Goal: Information Seeking & Learning: Learn about a topic

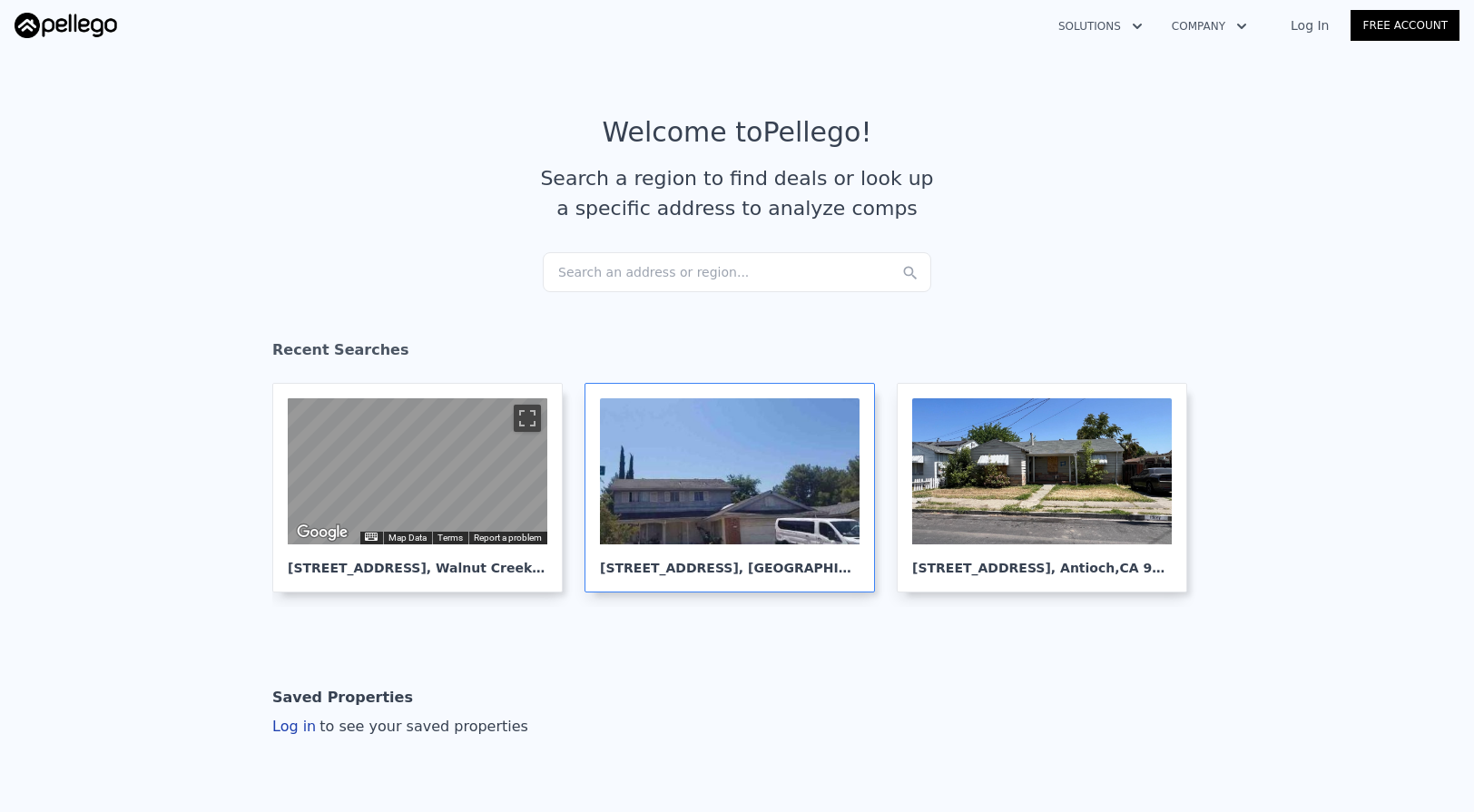
click at [710, 488] on div at bounding box center [730, 471] width 259 height 146
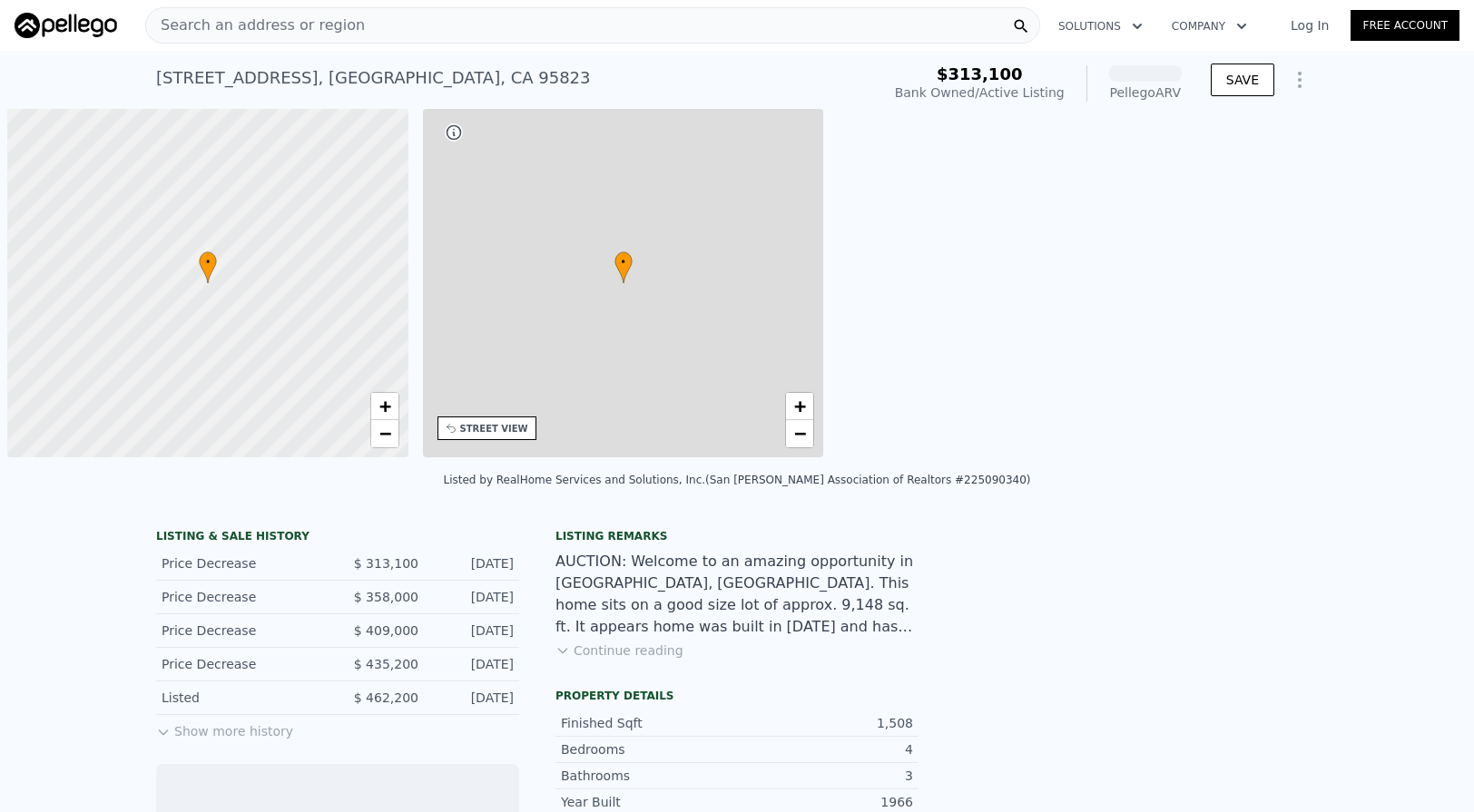
scroll to position [0, 7]
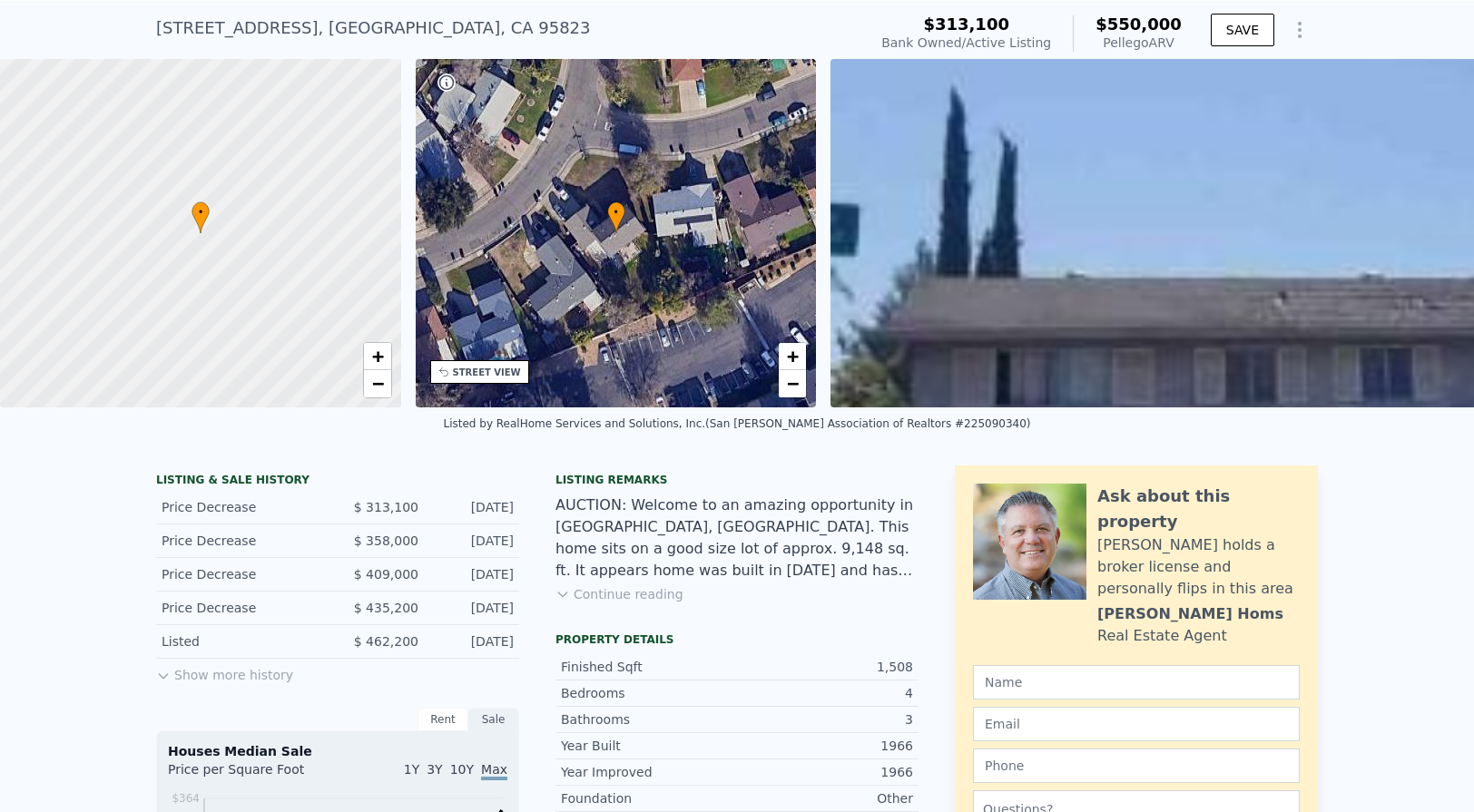
click at [885, 478] on div "Listing remarks" at bounding box center [737, 480] width 363 height 15
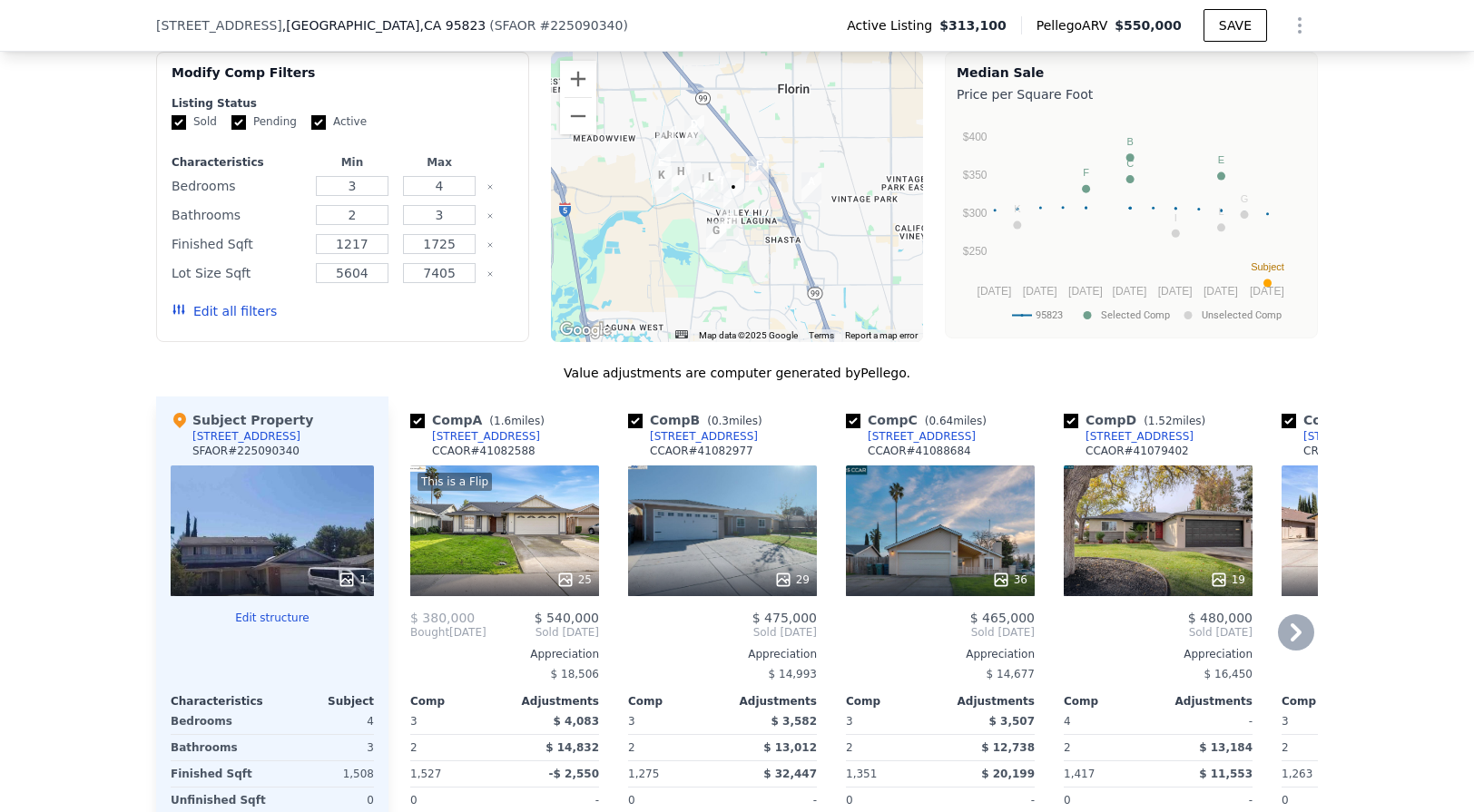
scroll to position [1784, 0]
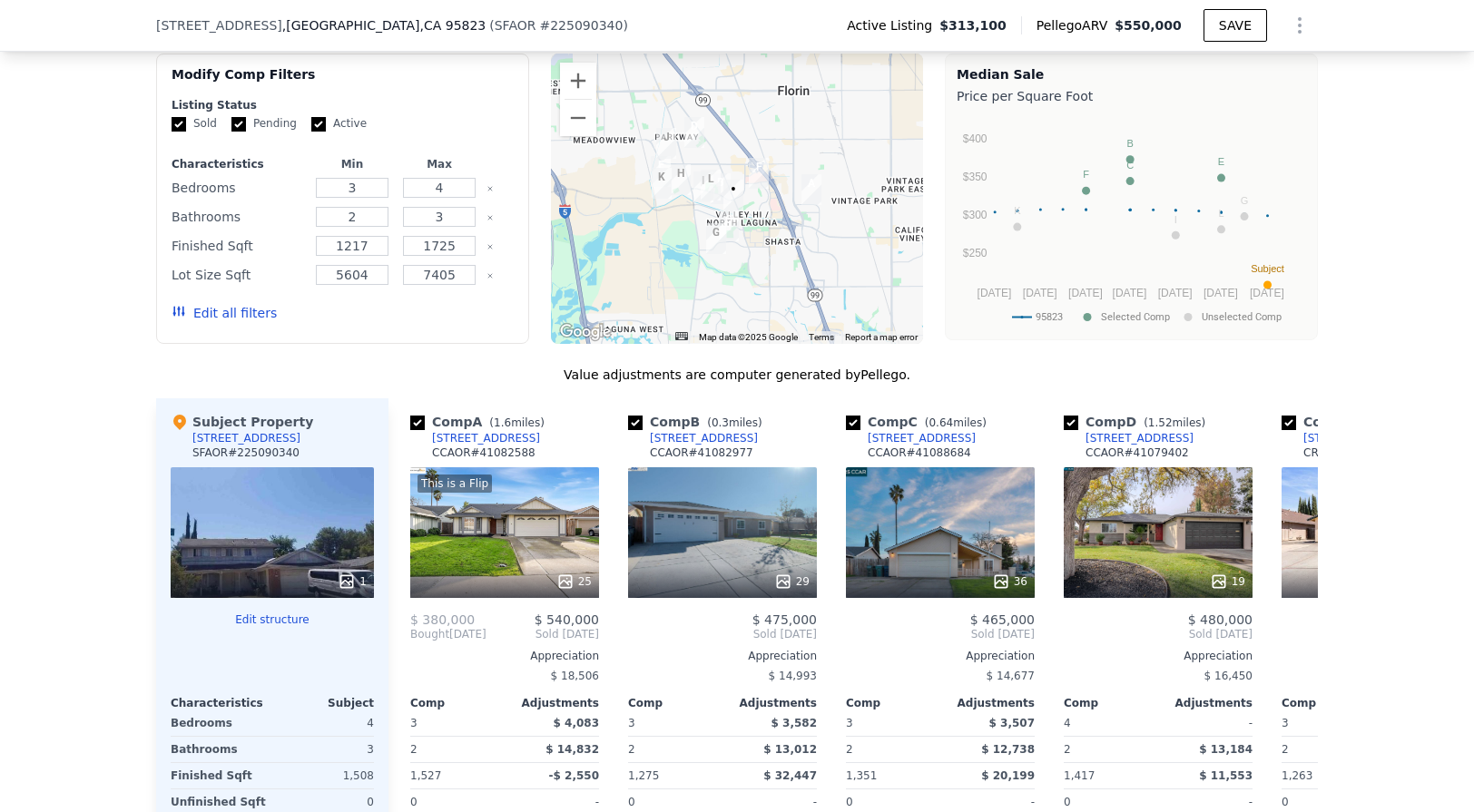
click at [757, 218] on div at bounding box center [737, 198] width 373 height 291
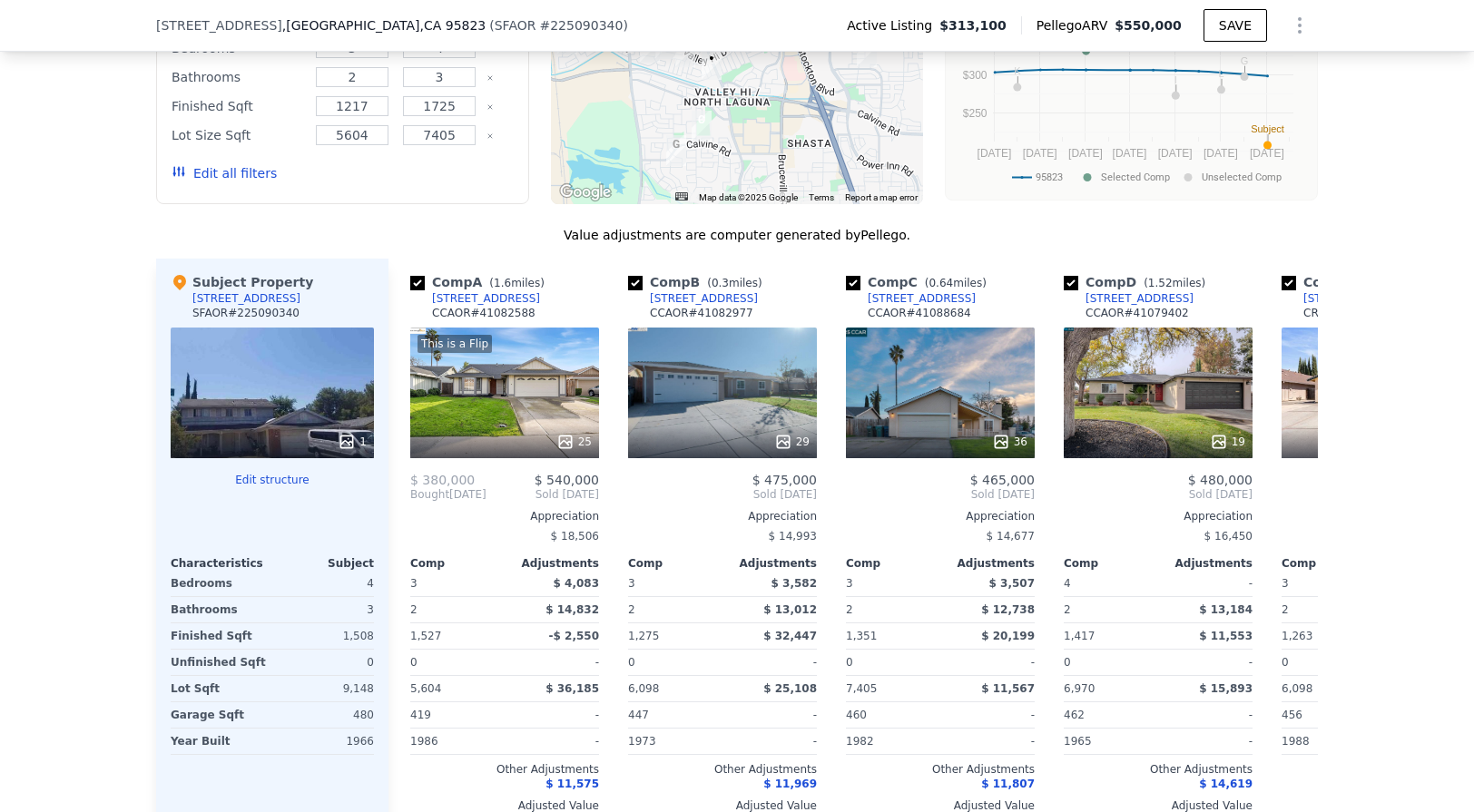
scroll to position [0, 1]
click at [517, 390] on div "This is a Flip 25" at bounding box center [504, 392] width 189 height 131
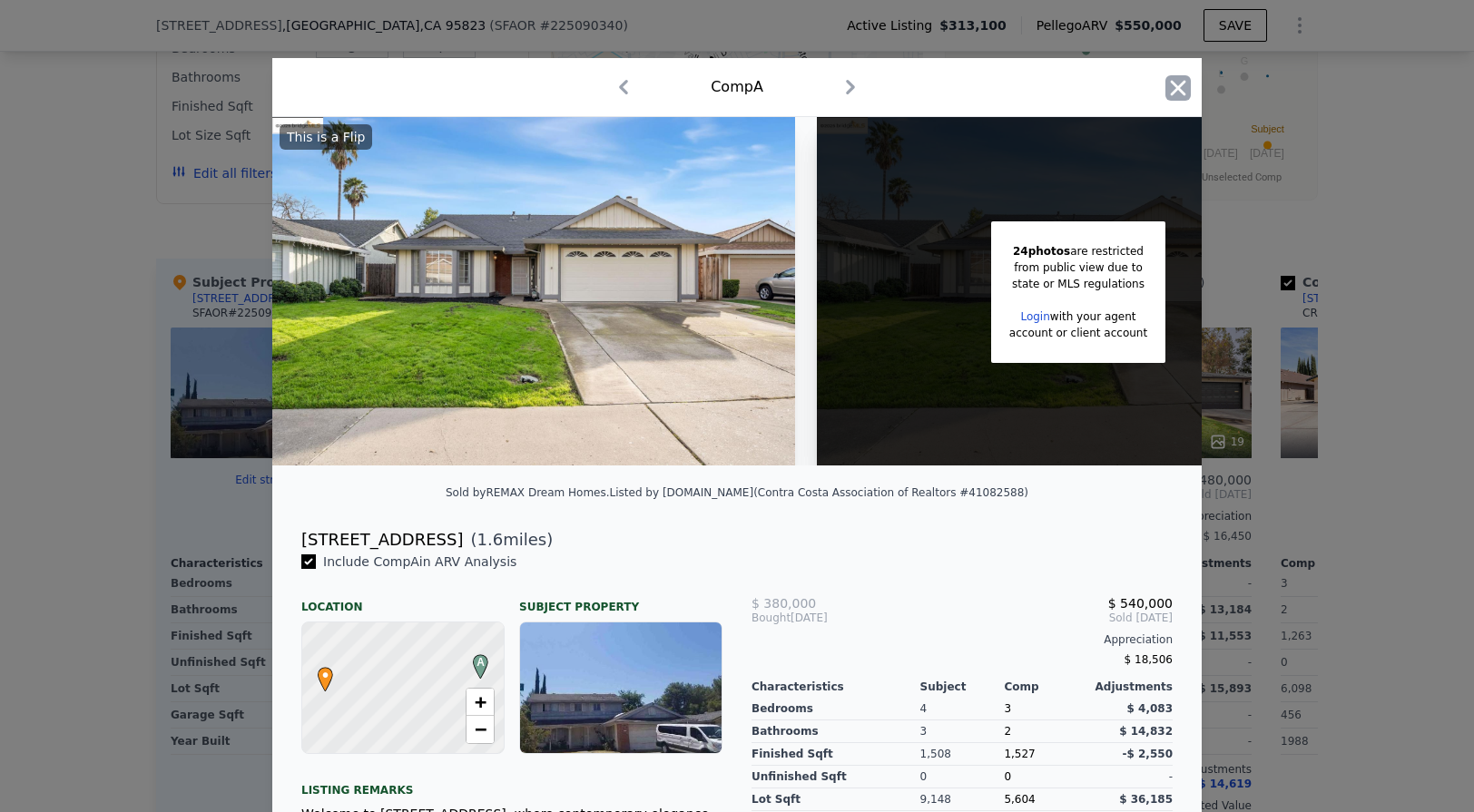
click at [1172, 91] on icon "button" at bounding box center [1178, 88] width 26 height 26
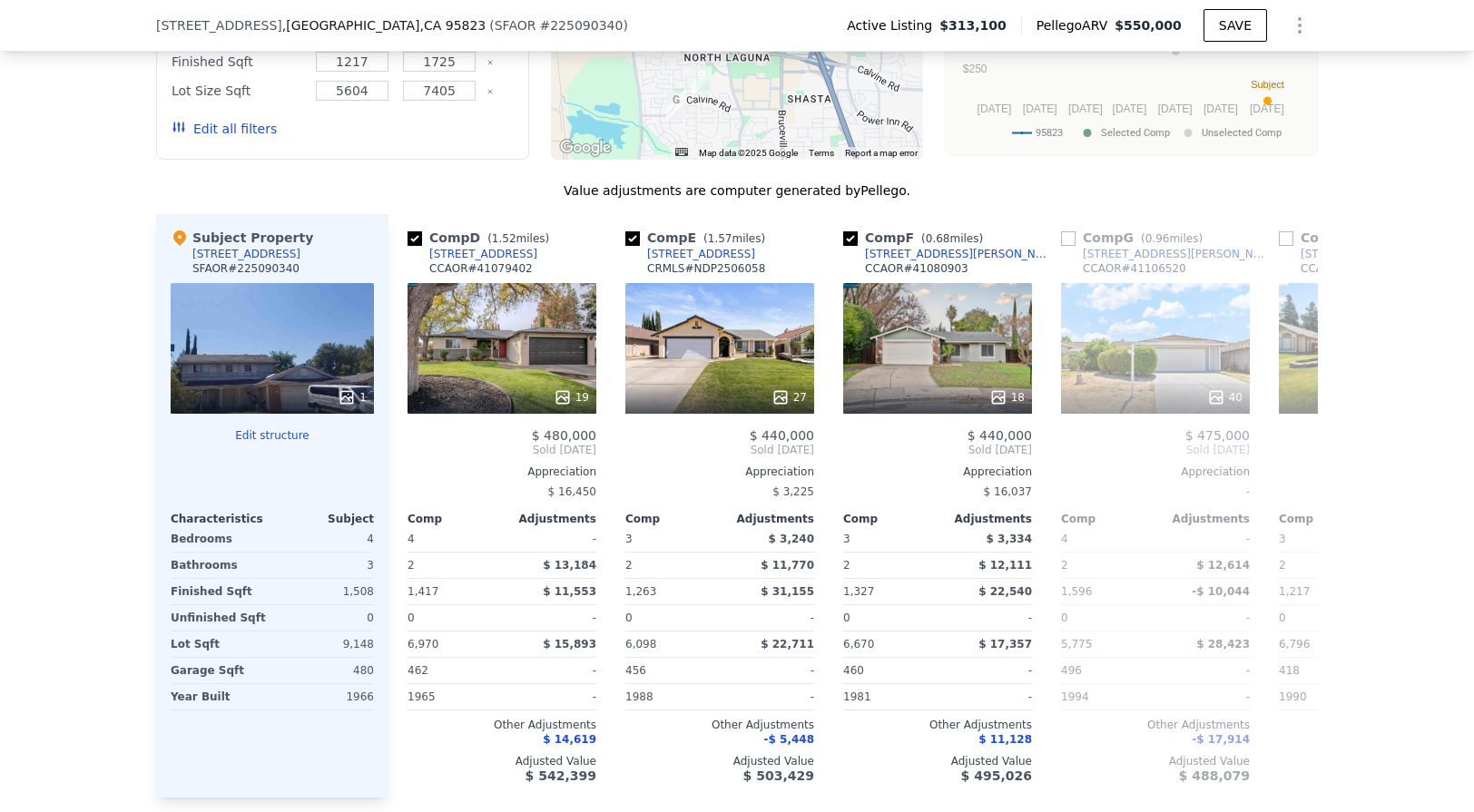
scroll to position [0, 659]
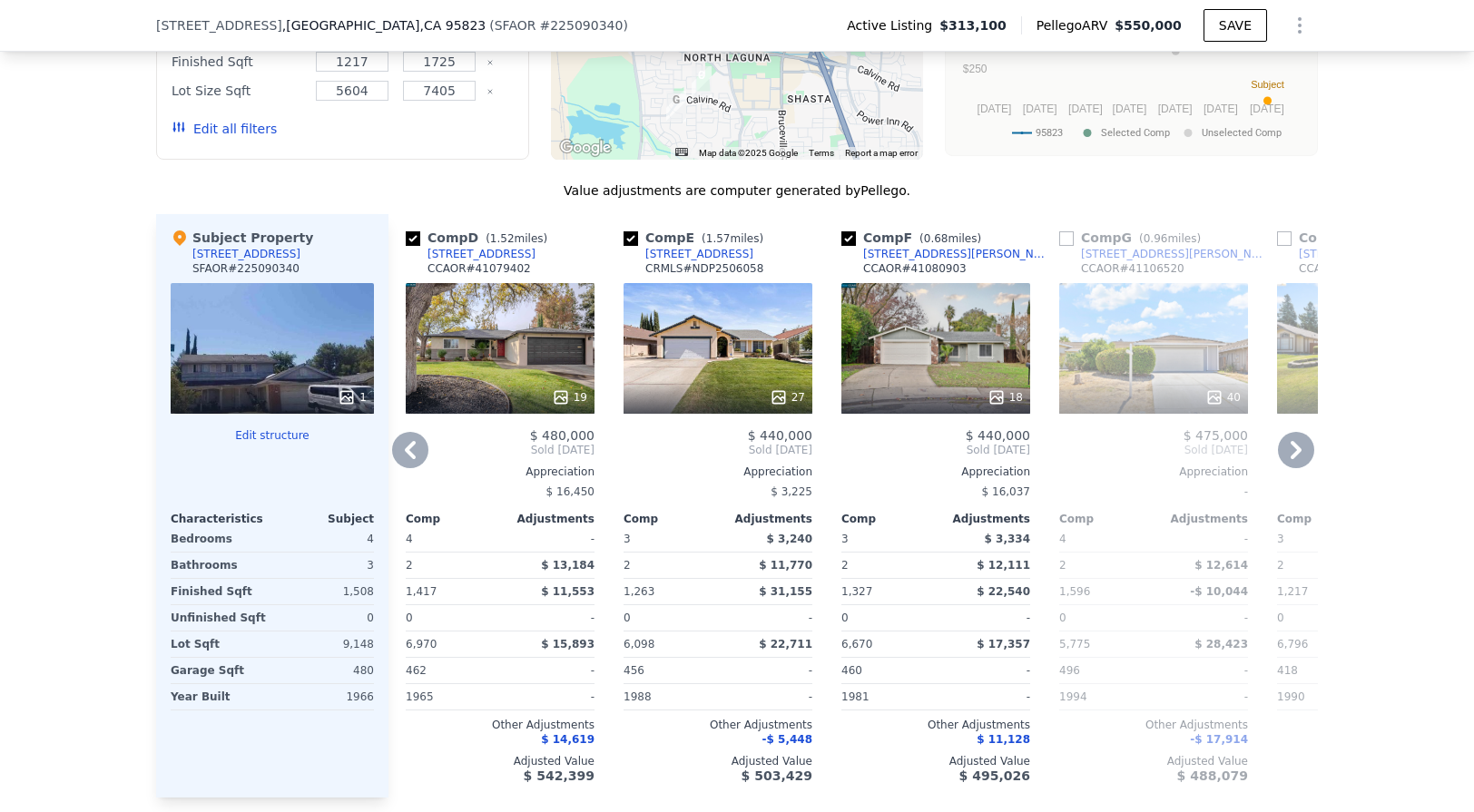
click at [565, 372] on div "19" at bounding box center [501, 348] width 189 height 131
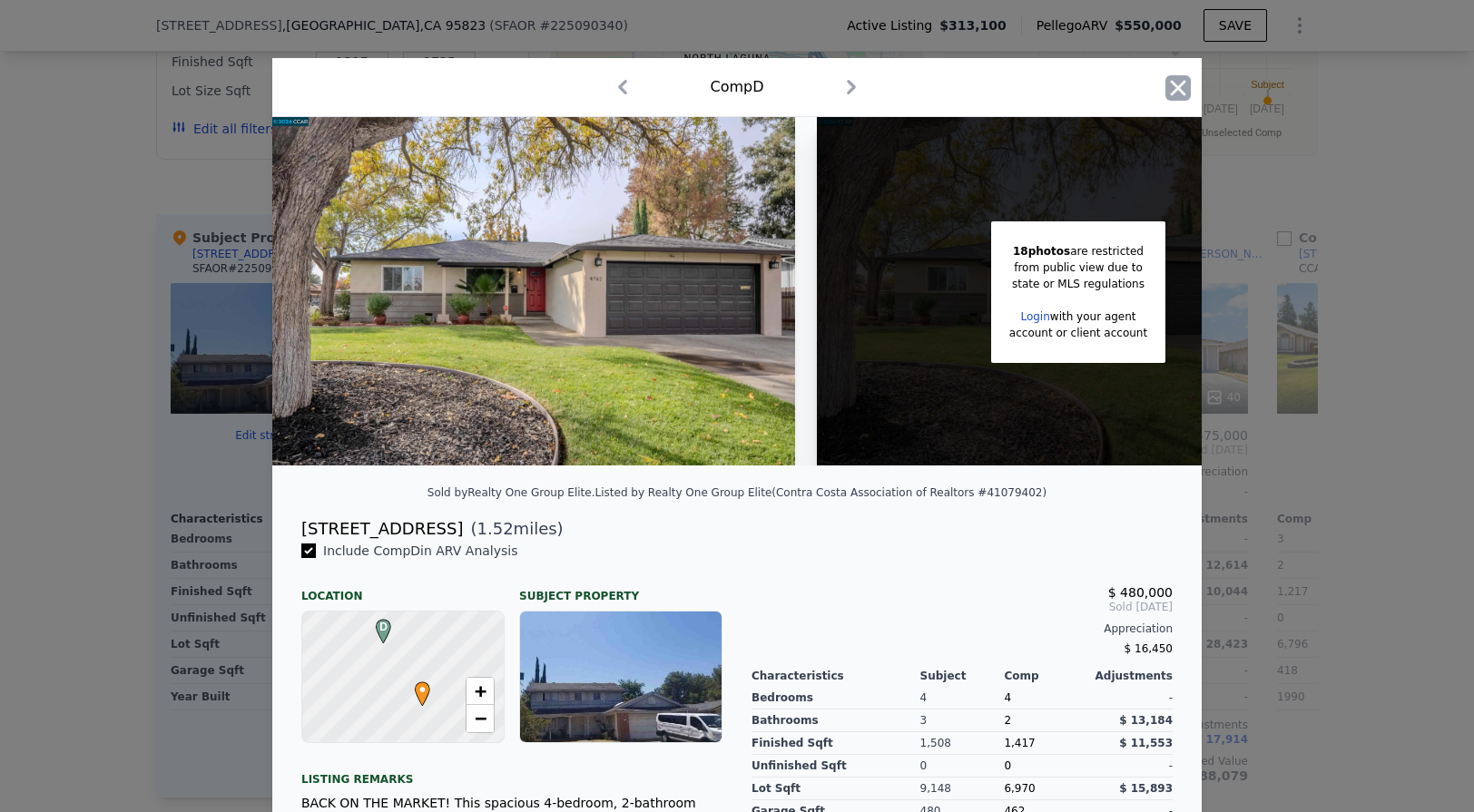
click at [1181, 81] on icon "button" at bounding box center [1178, 88] width 26 height 26
